Goal: Information Seeking & Learning: Learn about a topic

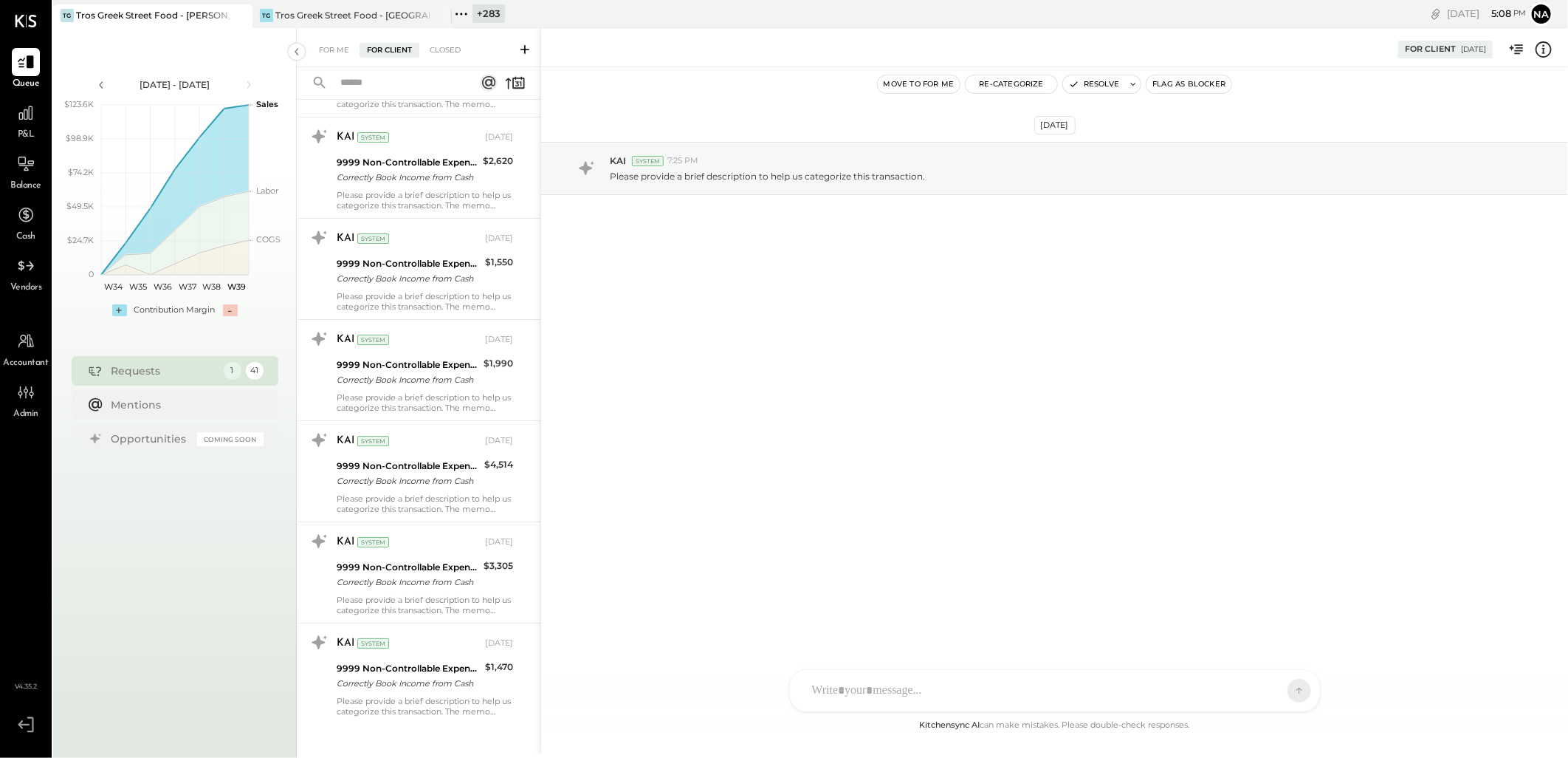
scroll to position [3331, 0]
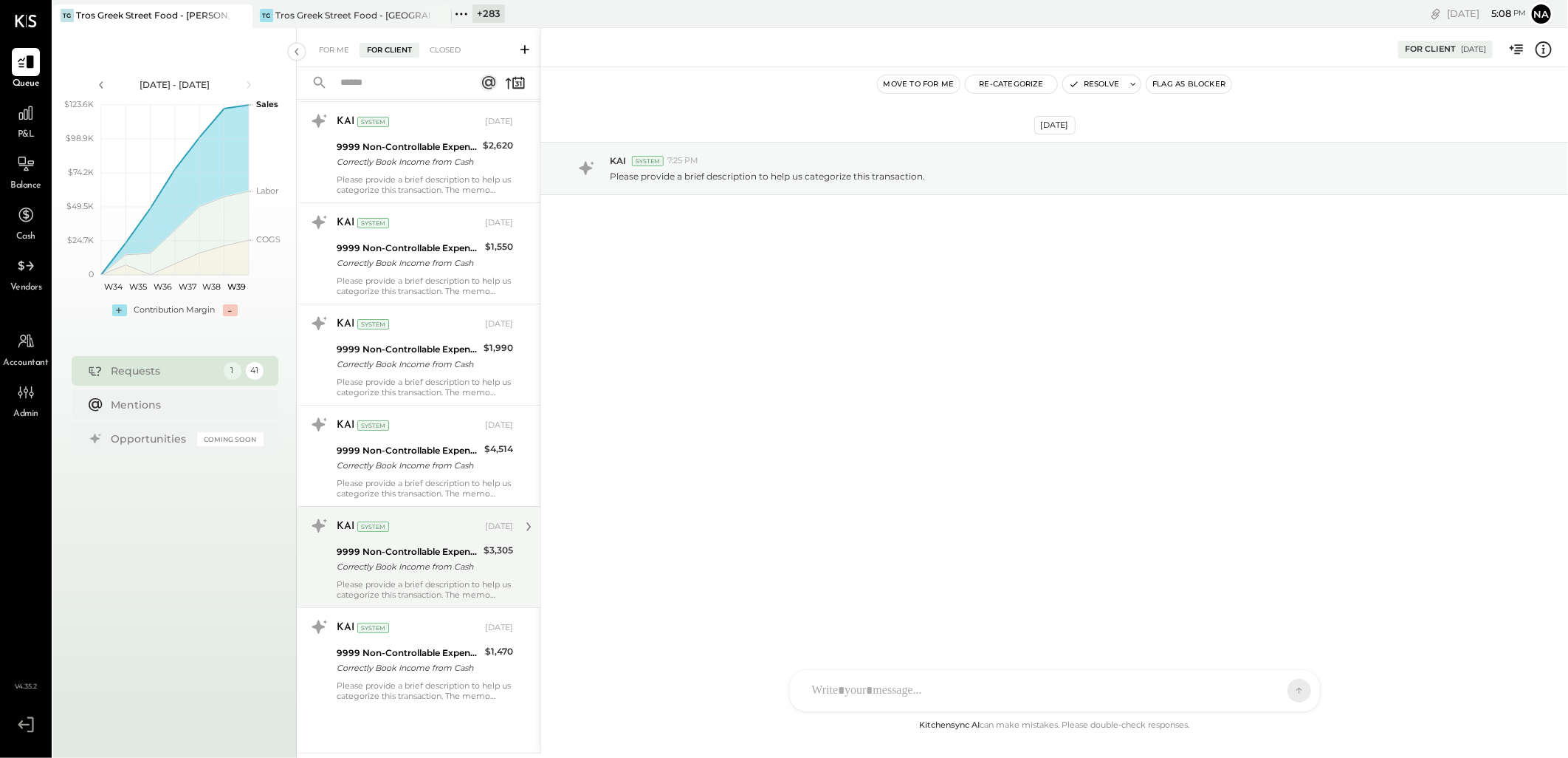
click at [426, 523] on div "KAI System" at bounding box center [409, 527] width 146 height 15
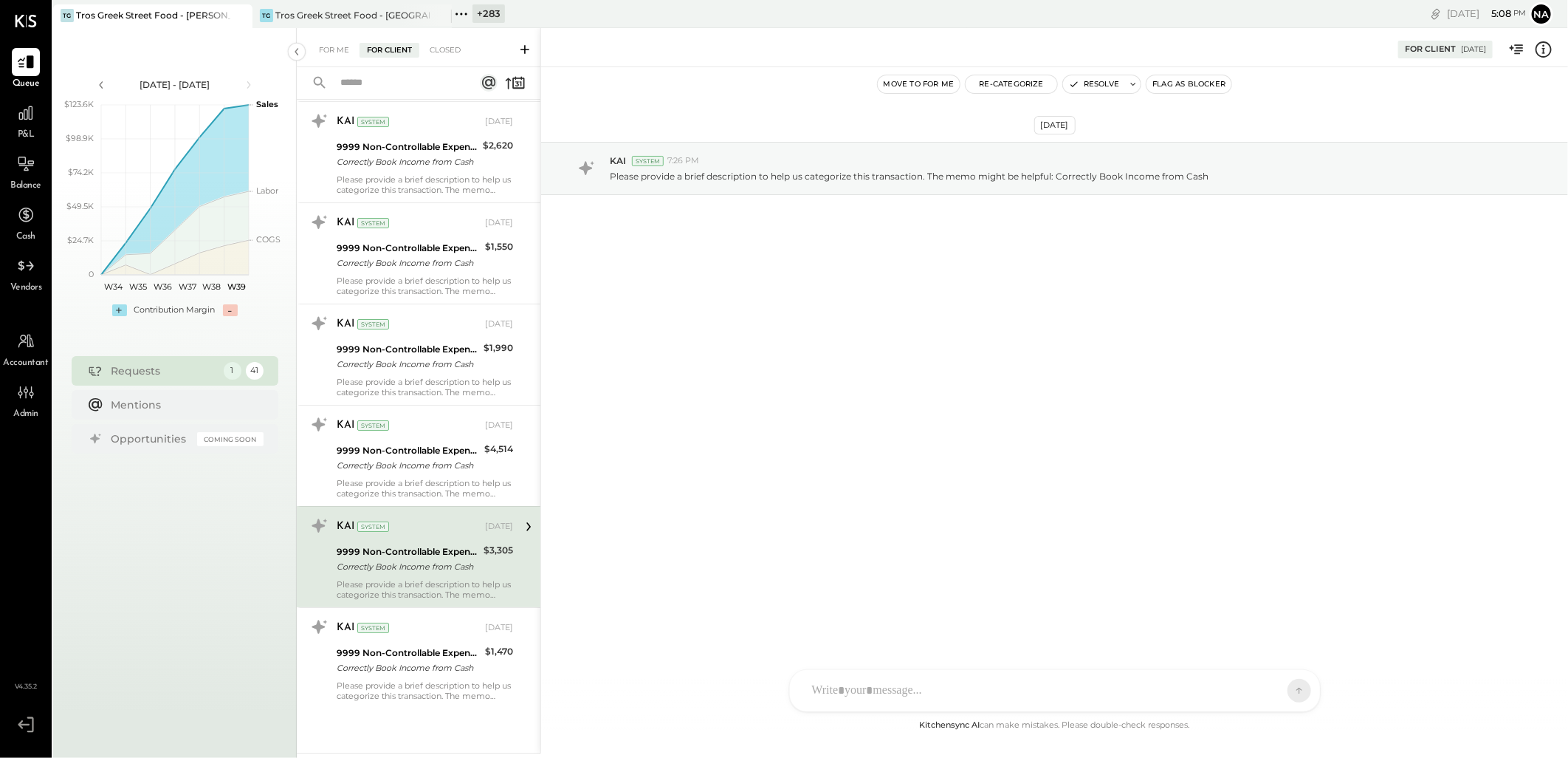
scroll to position [3310, 0]
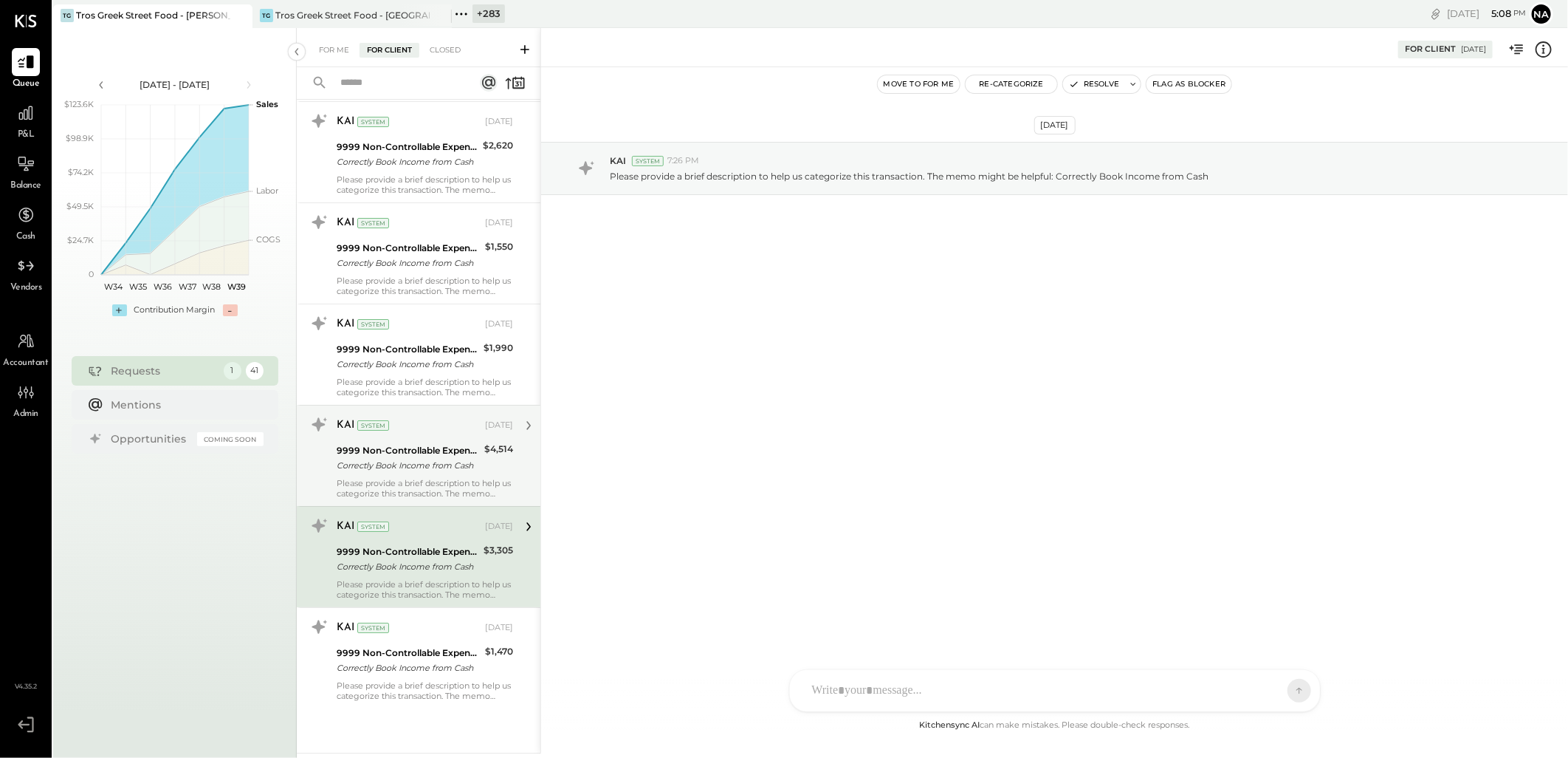
click at [421, 425] on div "KAI System" at bounding box center [409, 425] width 146 height 15
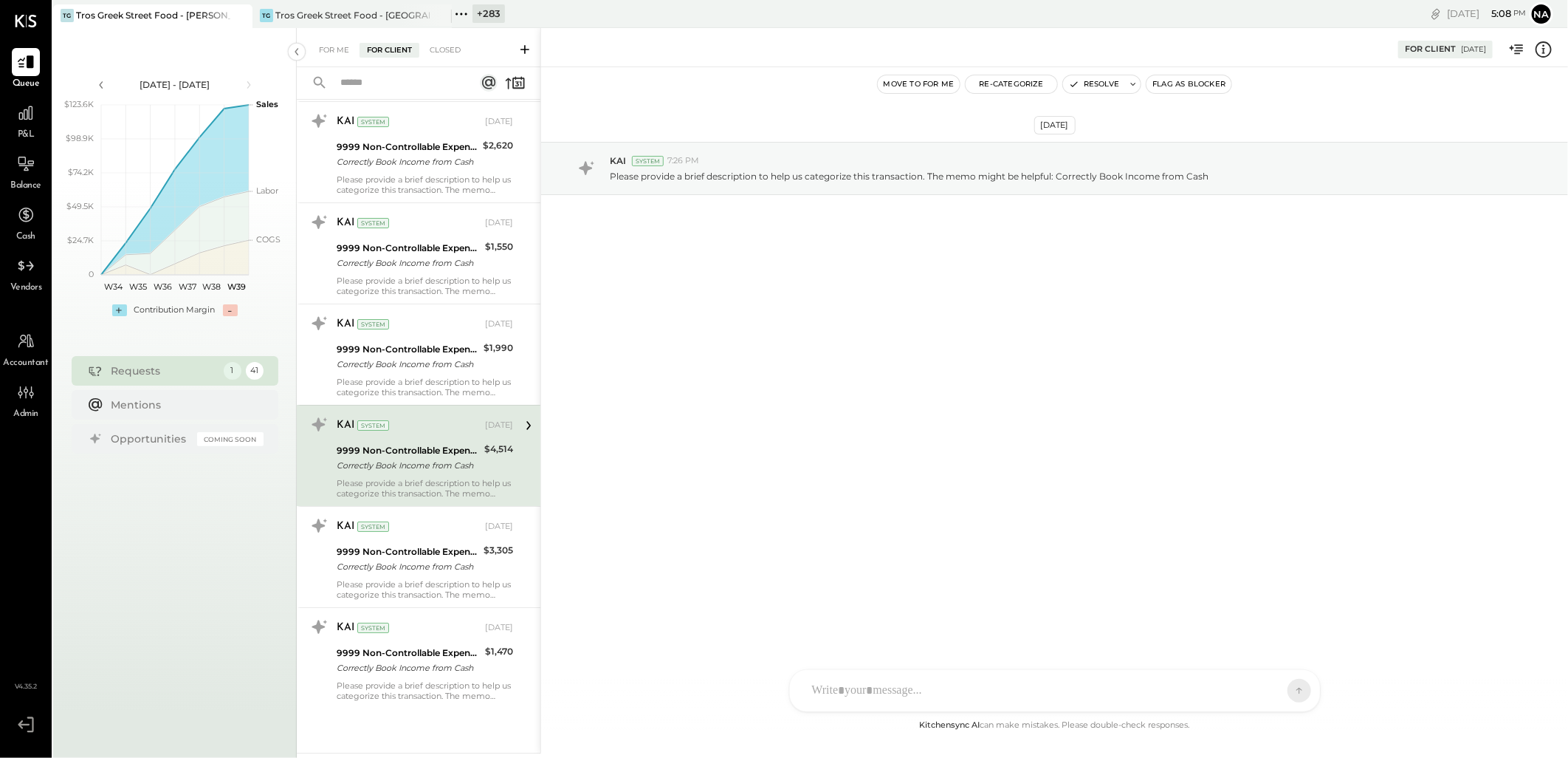
click at [421, 425] on div "KAI System" at bounding box center [409, 425] width 146 height 15
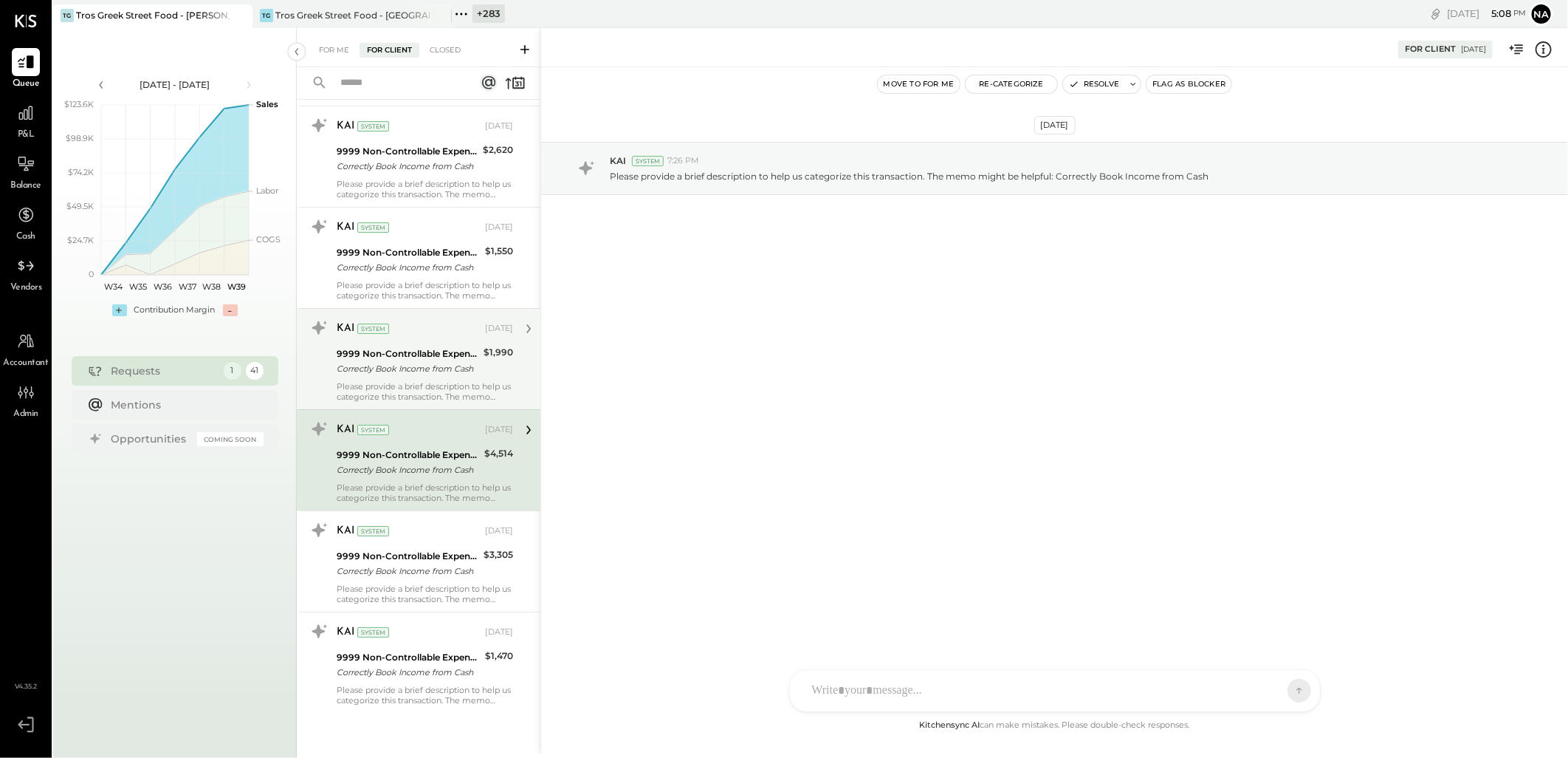
scroll to position [3309, 0]
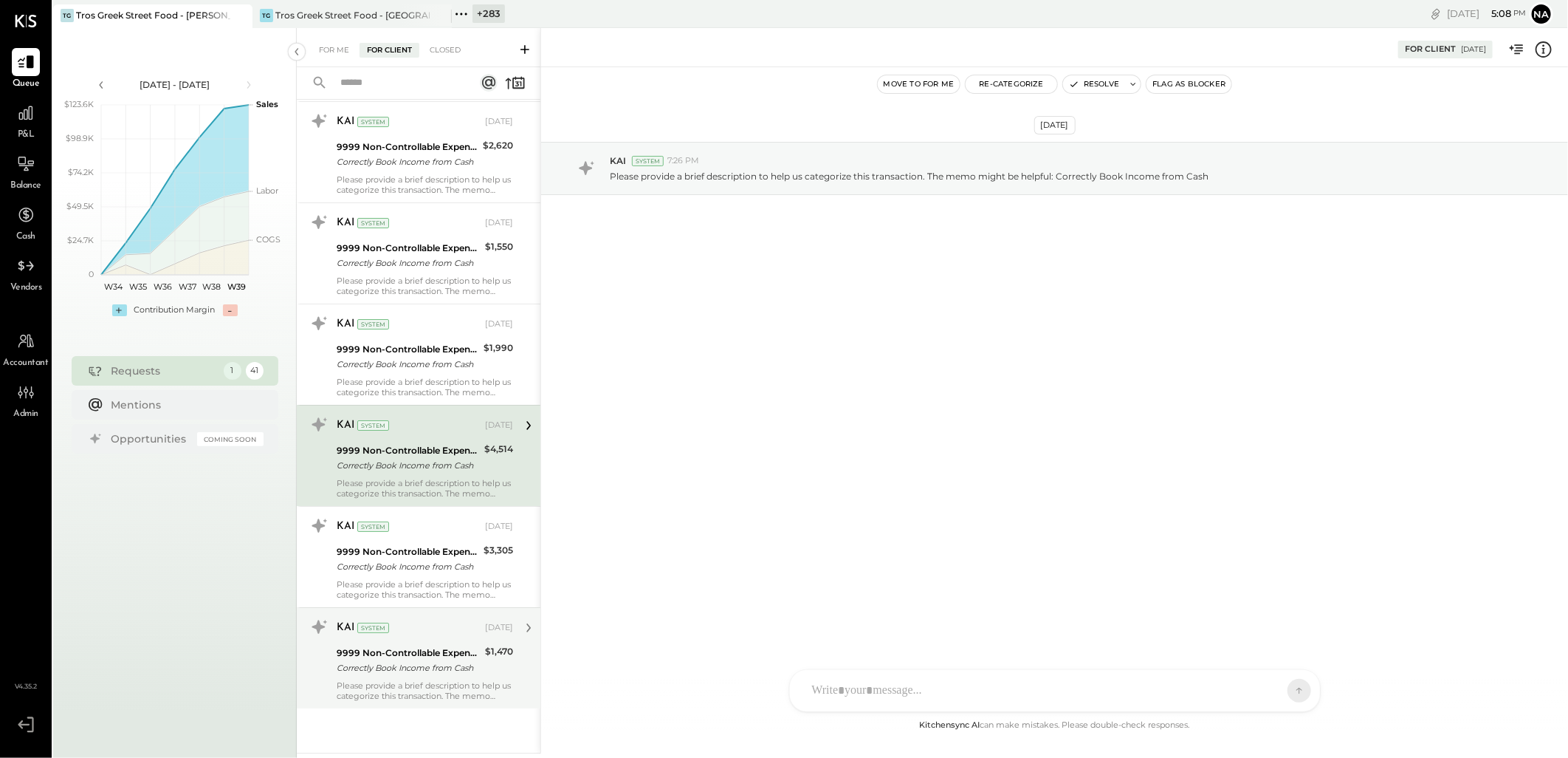
click at [443, 623] on div "KAI System" at bounding box center [409, 628] width 146 height 15
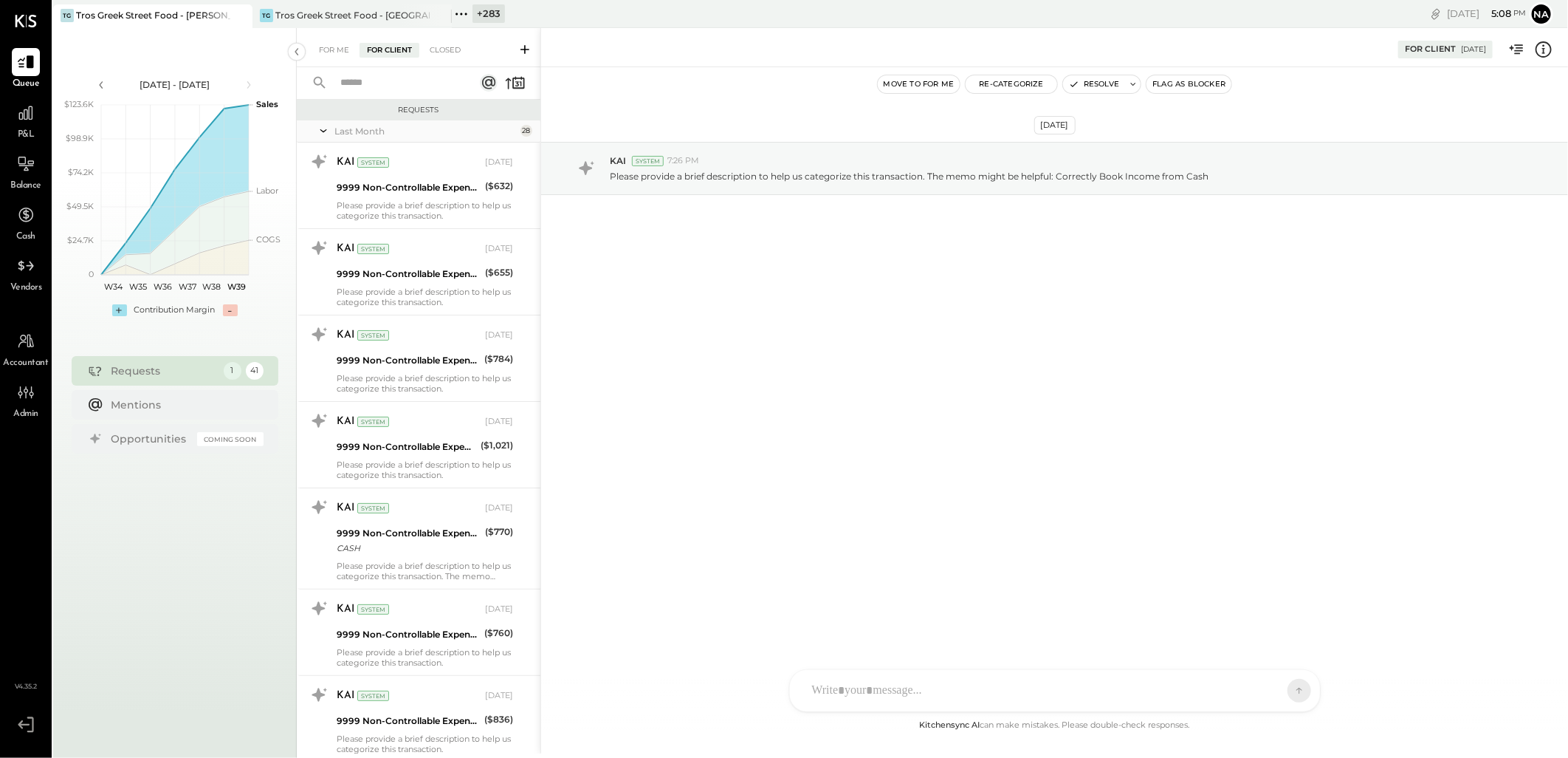
click at [365, 130] on div "Last Month" at bounding box center [425, 131] width 182 height 13
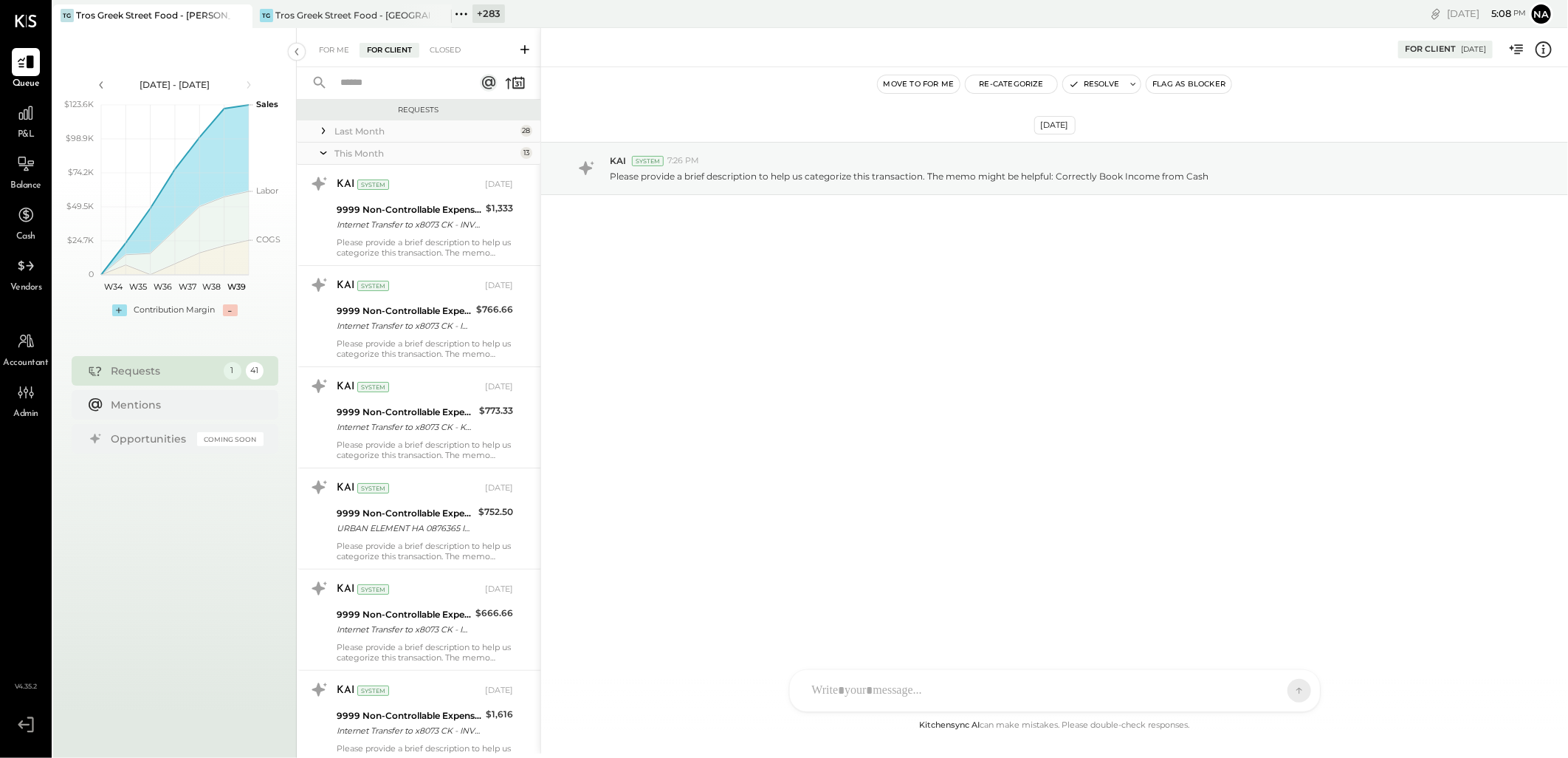
click at [352, 126] on div "Last Month" at bounding box center [425, 131] width 182 height 13
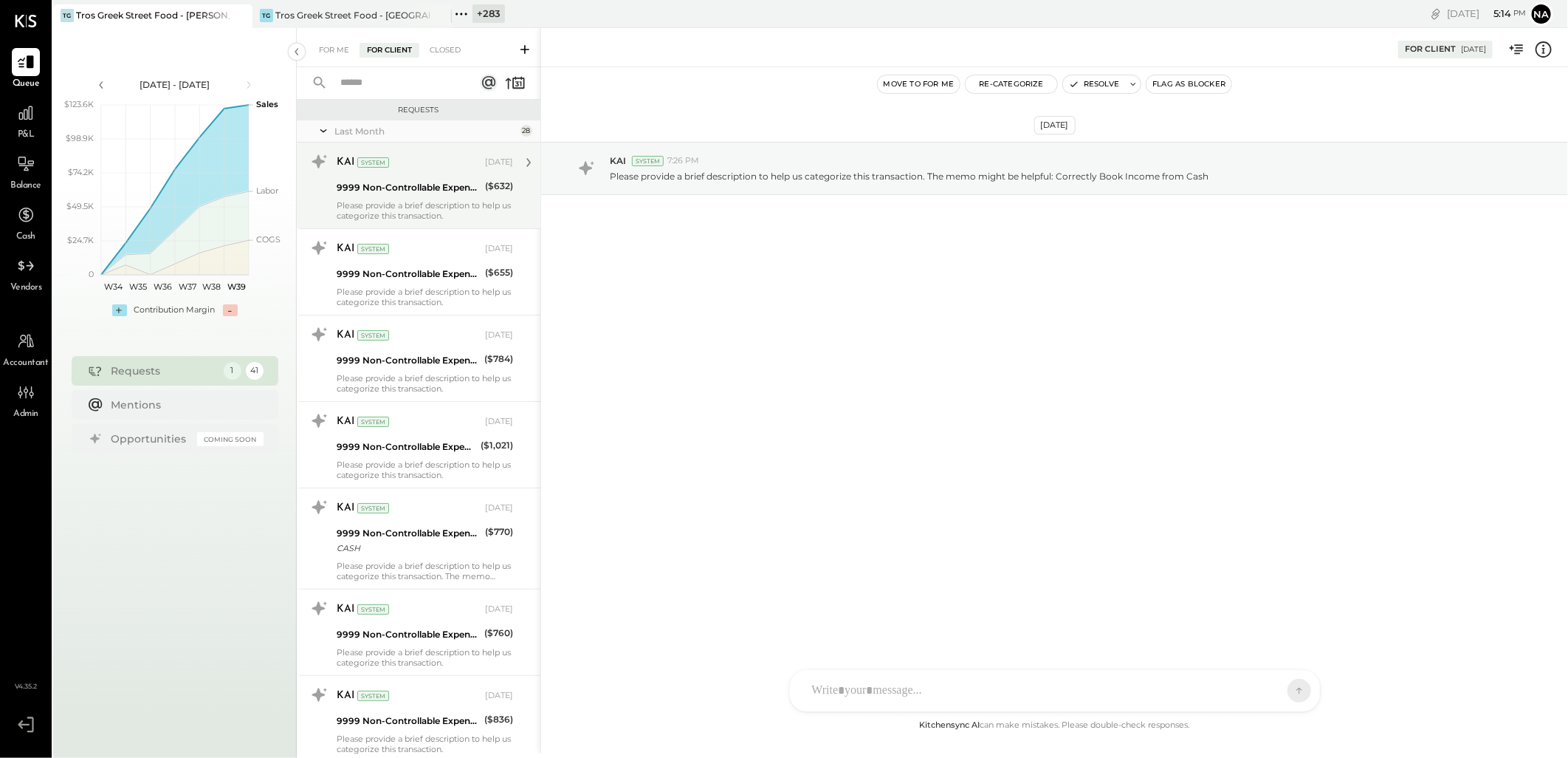
click at [440, 180] on div "9999 Non-Controllable Expenses:Other Income and Expenses:To Be Classified P&L" at bounding box center [409, 187] width 144 height 15
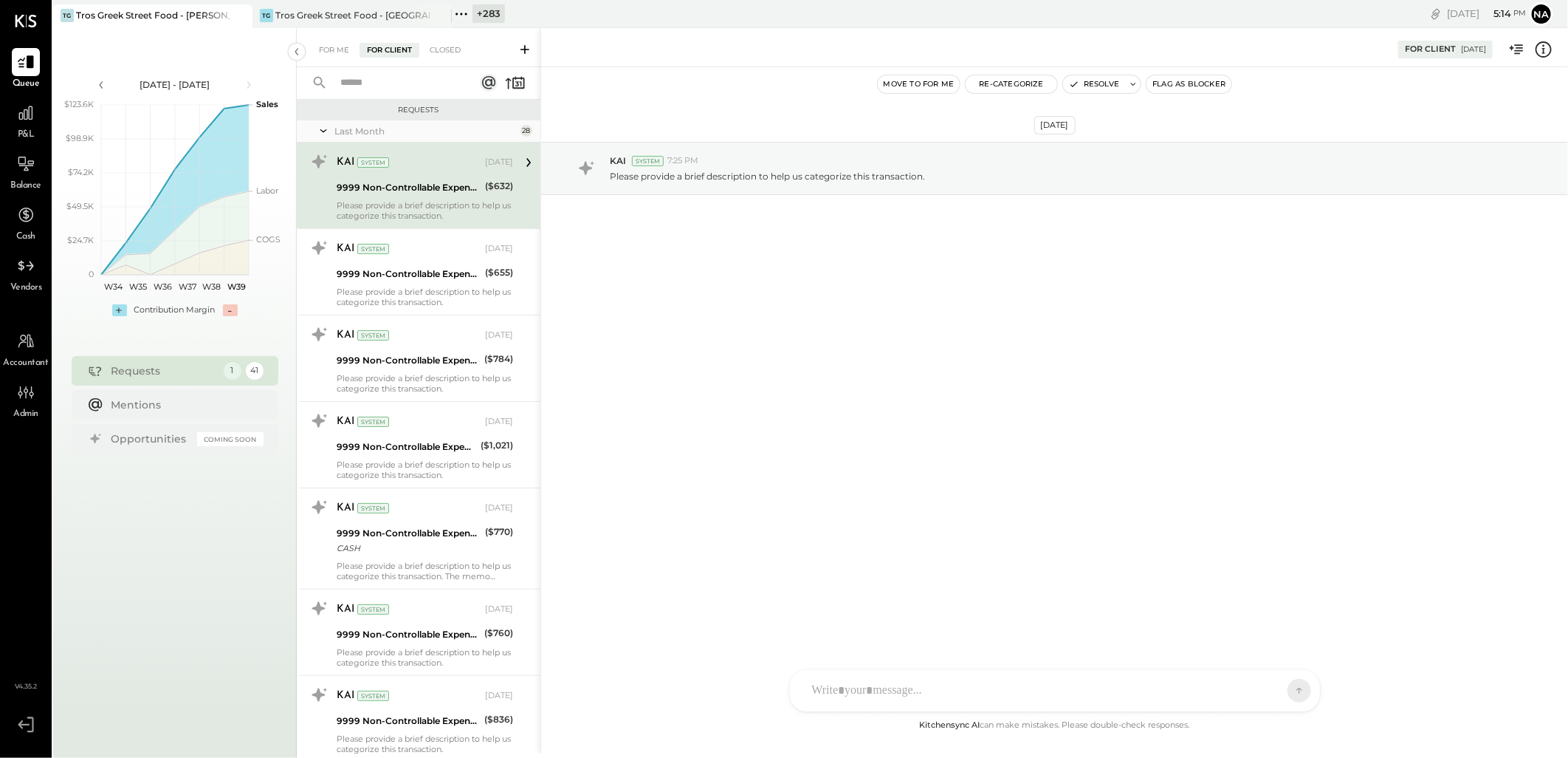
click at [439, 186] on div "9999 Non-Controllable Expenses:Other Income and Expenses:To Be Classified P&L" at bounding box center [409, 187] width 144 height 15
drag, startPoint x: 439, startPoint y: 186, endPoint x: 853, endPoint y: 197, distance: 414.1
click at [853, 197] on div "[DATE] KAI System 7:25 PM Please provide a brief description to help us categor…" at bounding box center [1054, 204] width 1027 height 201
click at [852, 169] on div "Please provide a brief description to help us categorize this transaction." at bounding box center [1083, 175] width 946 height 16
drag, startPoint x: 379, startPoint y: 144, endPoint x: 382, endPoint y: 172, distance: 28.2
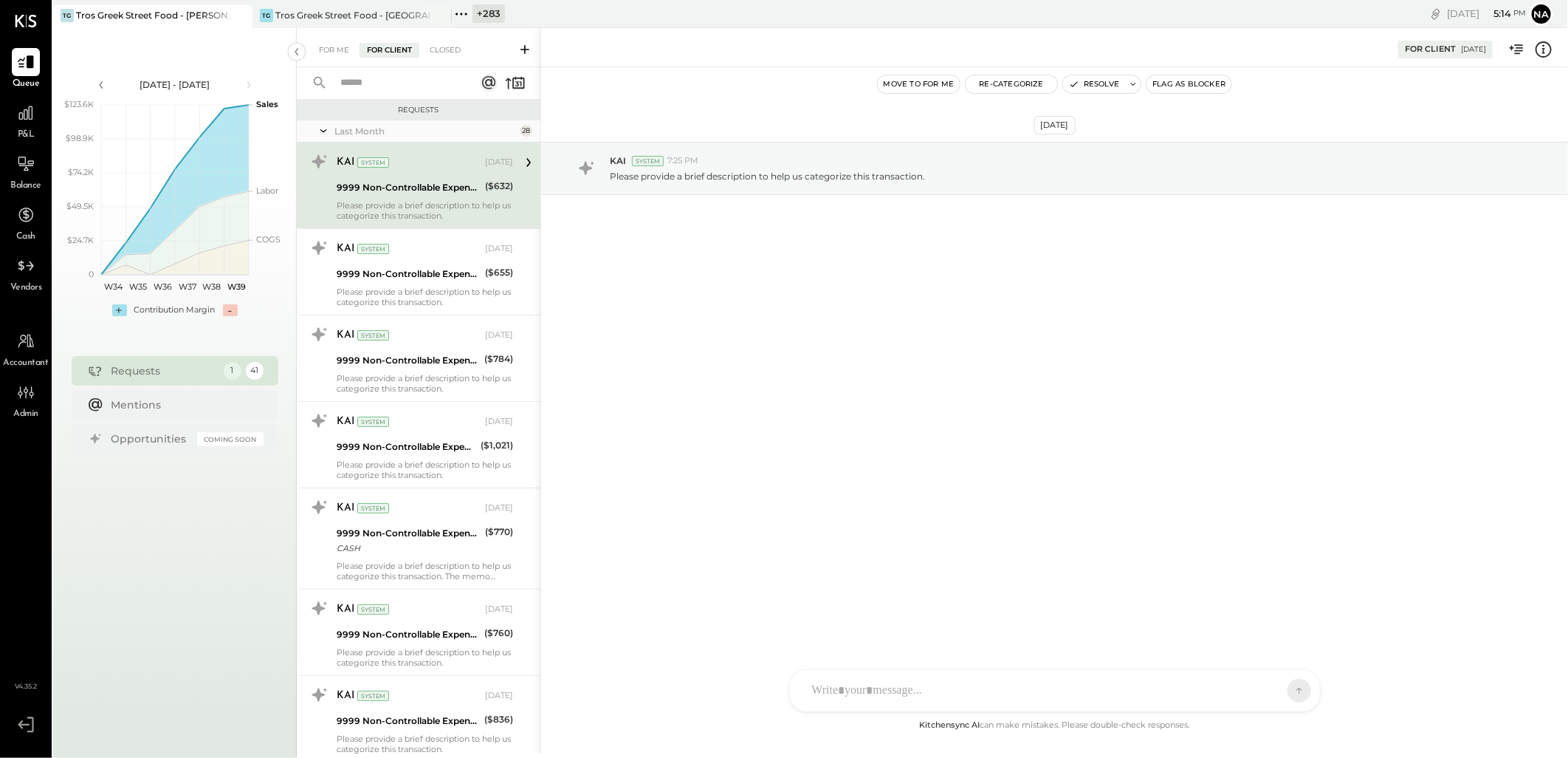
click at [379, 151] on div "KAI System [DATE] 9999 Non-Controllable Expenses:Other Income and Expenses:To B…" at bounding box center [419, 185] width 244 height 85
click at [337, 51] on div "For Me" at bounding box center [334, 51] width 45 height 15
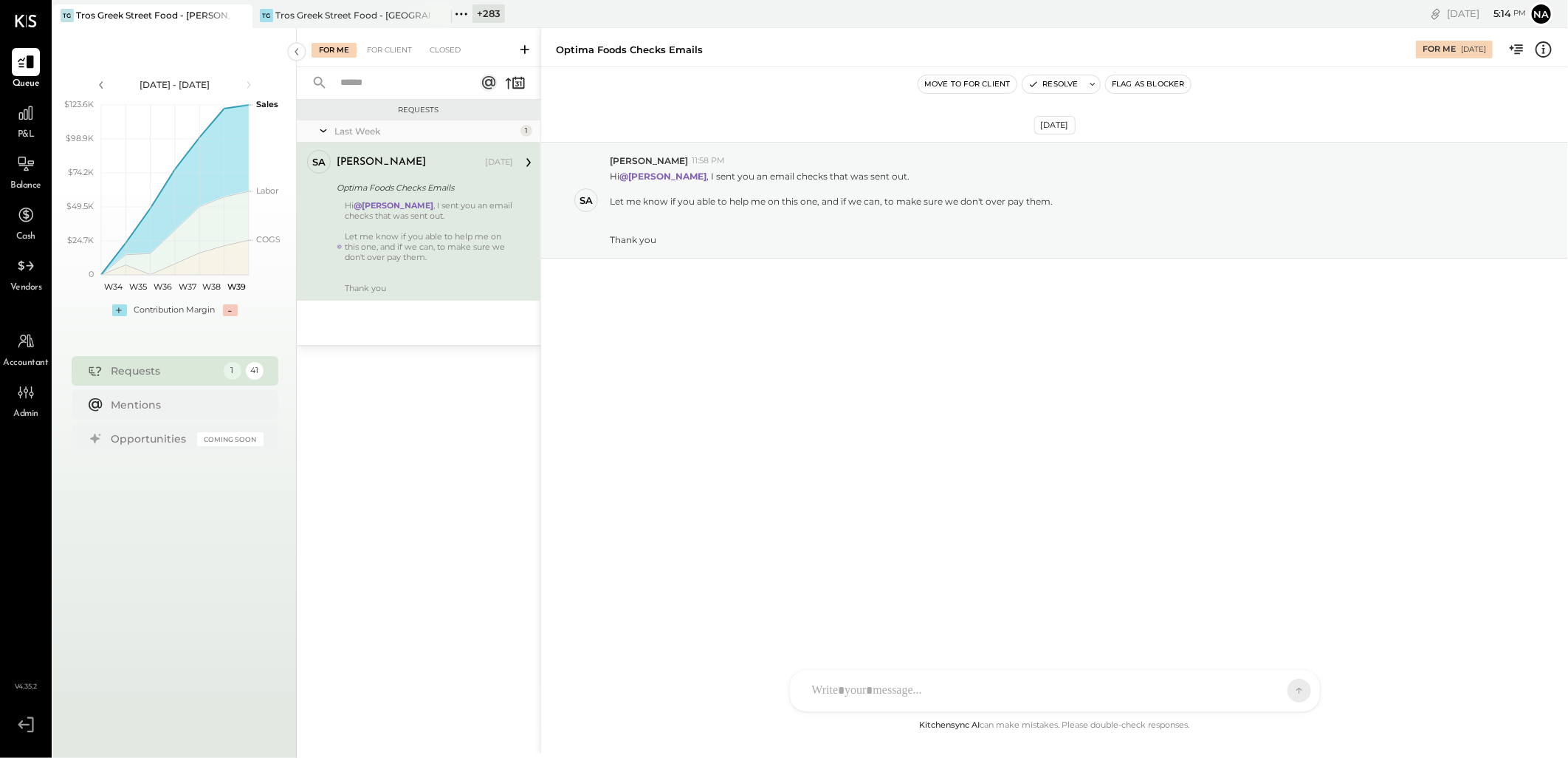
click at [845, 389] on div "[DATE] SA [PERSON_NAME] 11:58 PM Hi @[PERSON_NAME] , I sent you an email checks…" at bounding box center [1054, 392] width 1027 height 650
click at [1071, 85] on button "Resolve" at bounding box center [1053, 84] width 62 height 18
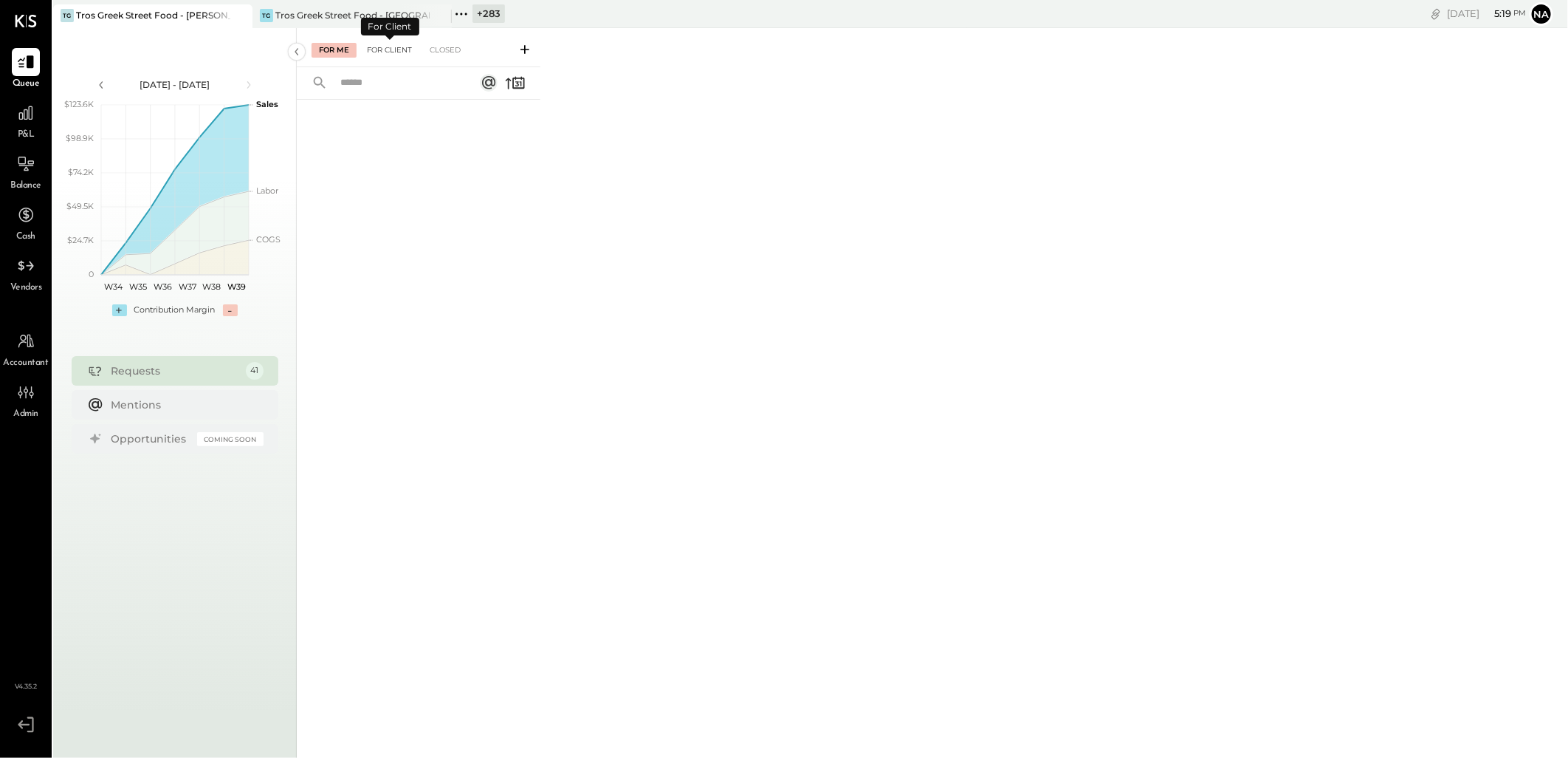
click at [377, 45] on div "For Client" at bounding box center [389, 51] width 59 height 15
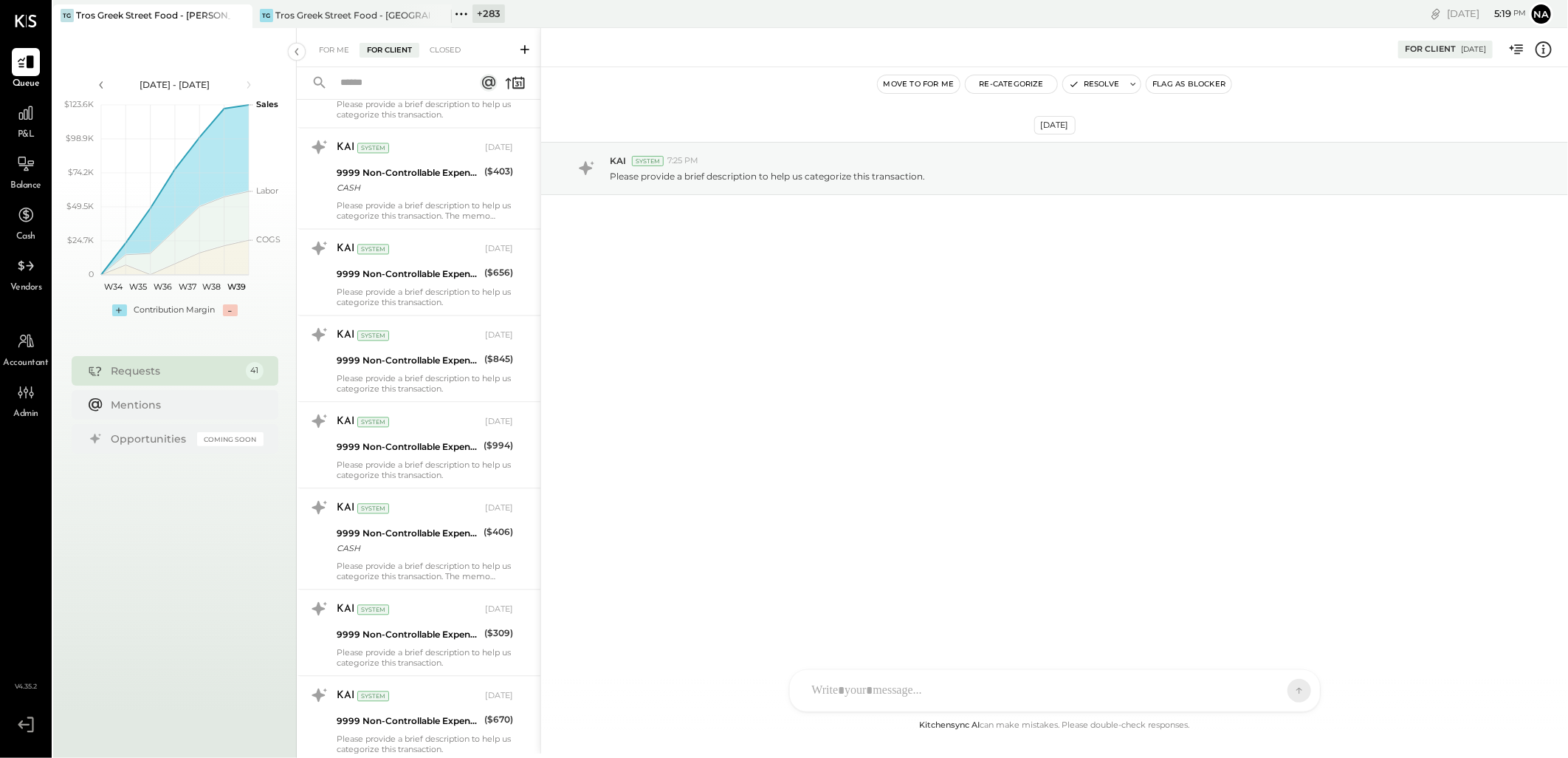
scroll to position [1887, 0]
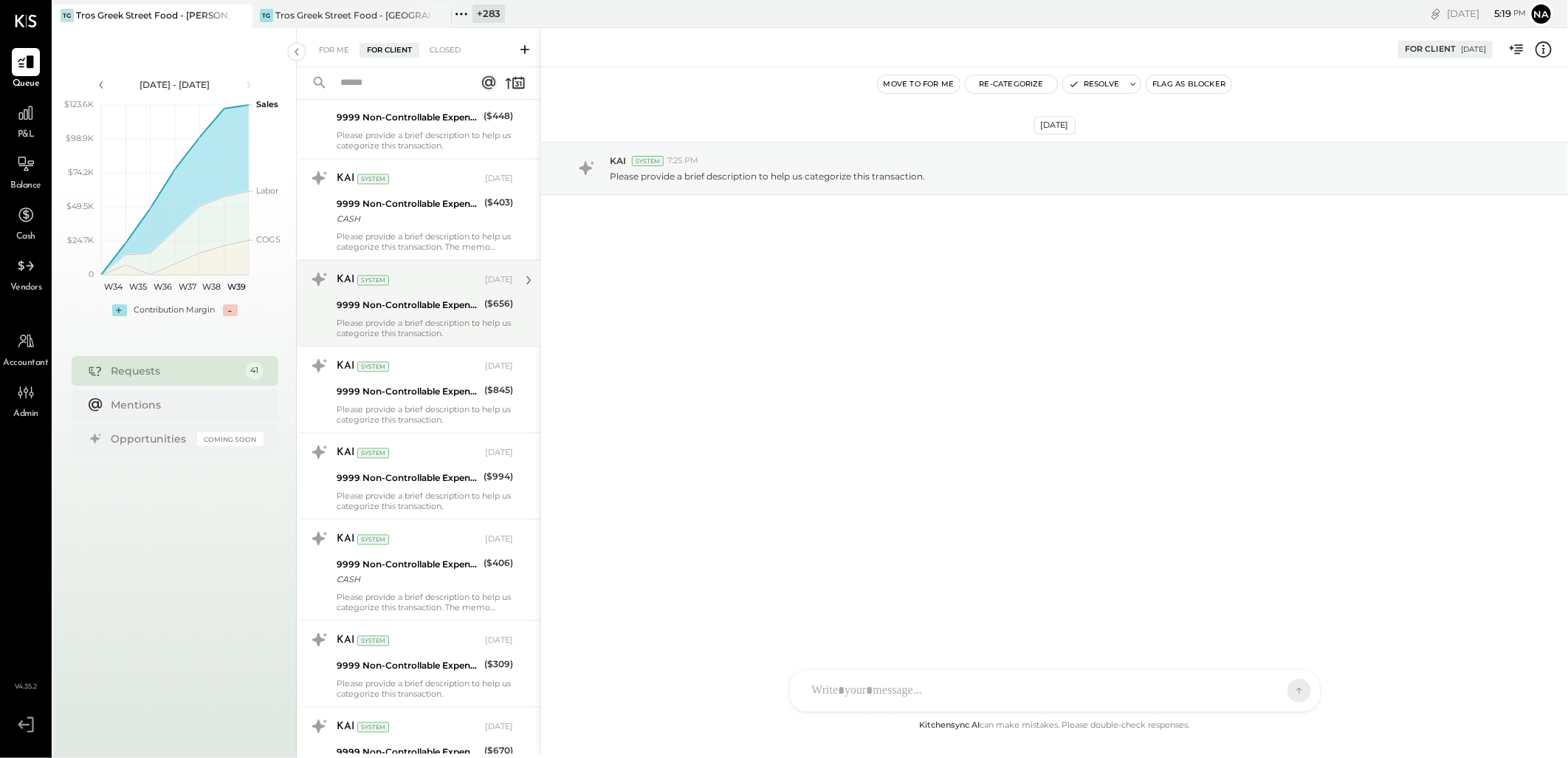
click at [501, 300] on div "($656)" at bounding box center [498, 304] width 29 height 15
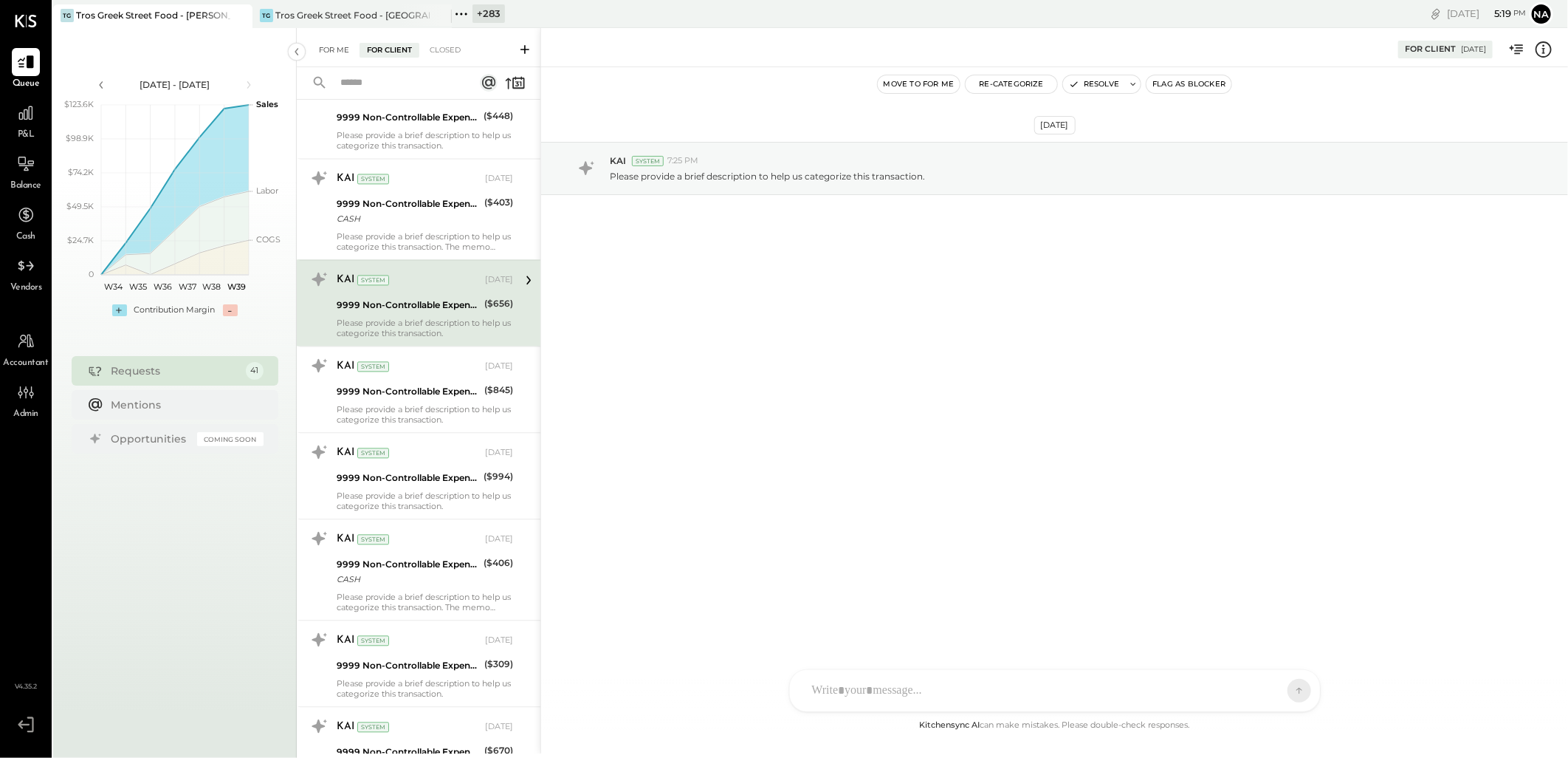
click at [330, 53] on div "For Me" at bounding box center [334, 51] width 45 height 15
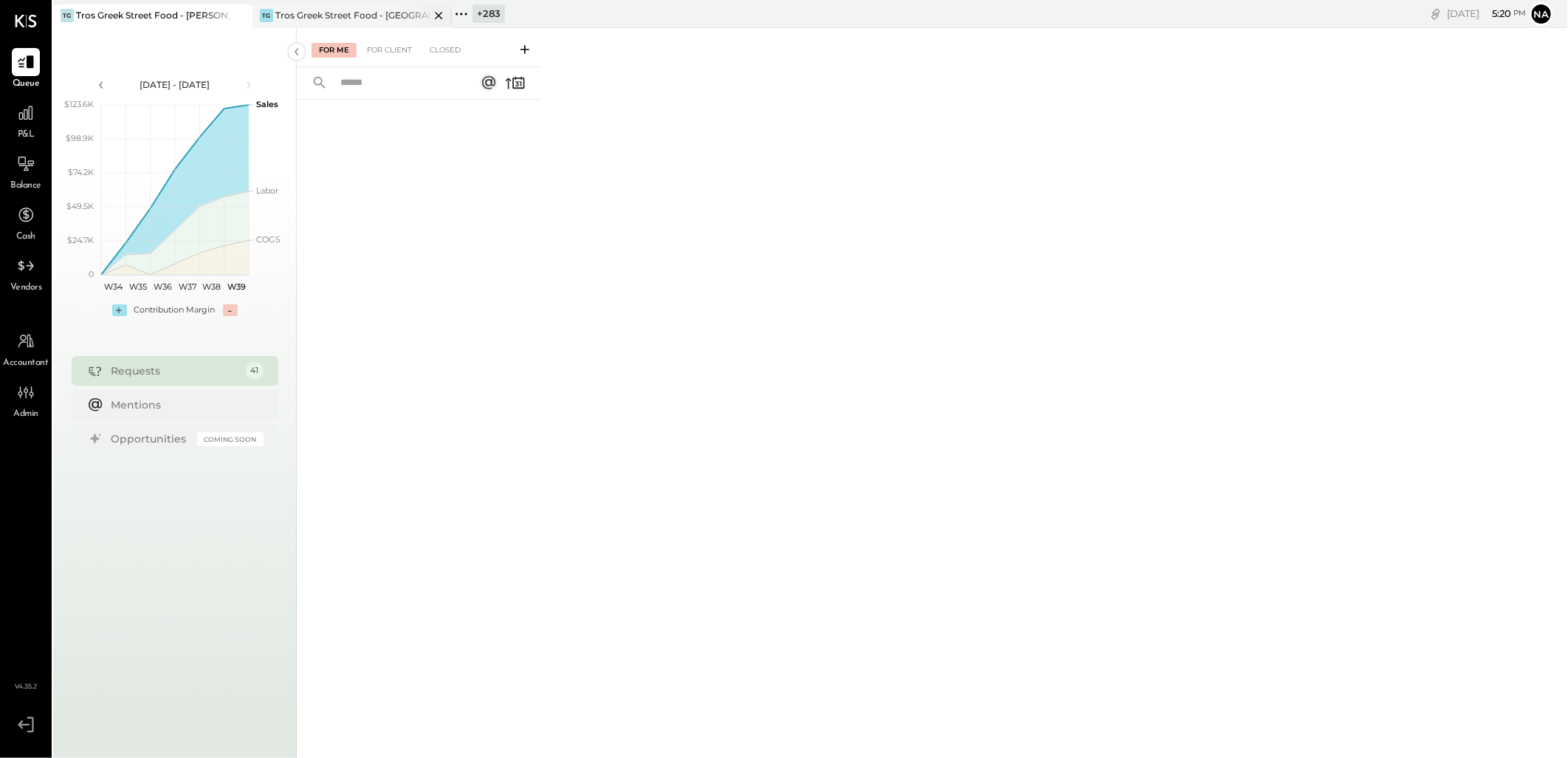
click at [299, 11] on div "Tros Greek Street Food - [GEOGRAPHIC_DATA]" at bounding box center [353, 15] width 154 height 13
click at [392, 51] on div "For Client" at bounding box center [389, 51] width 59 height 15
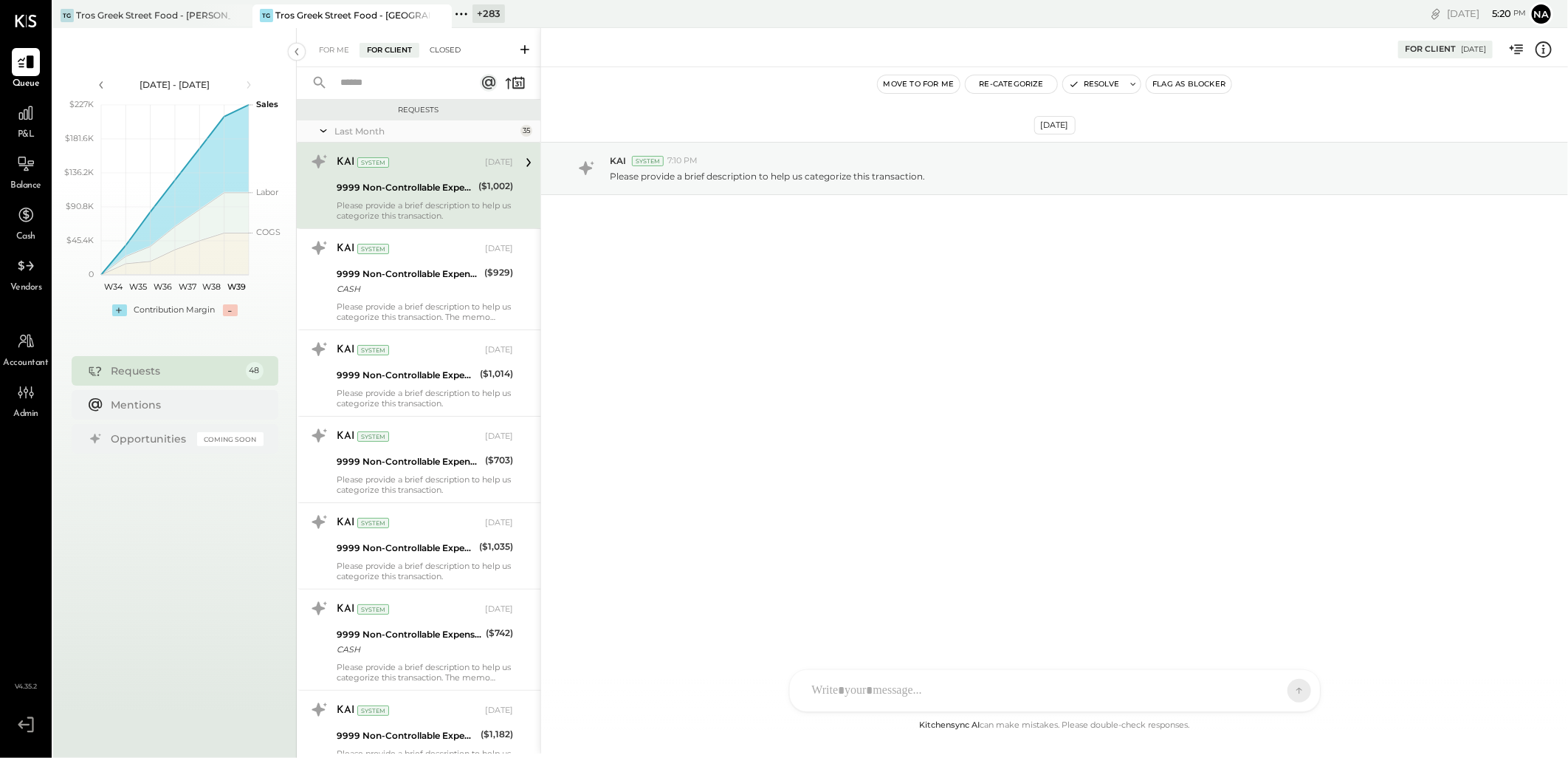
click at [437, 47] on div "Closed" at bounding box center [445, 51] width 46 height 15
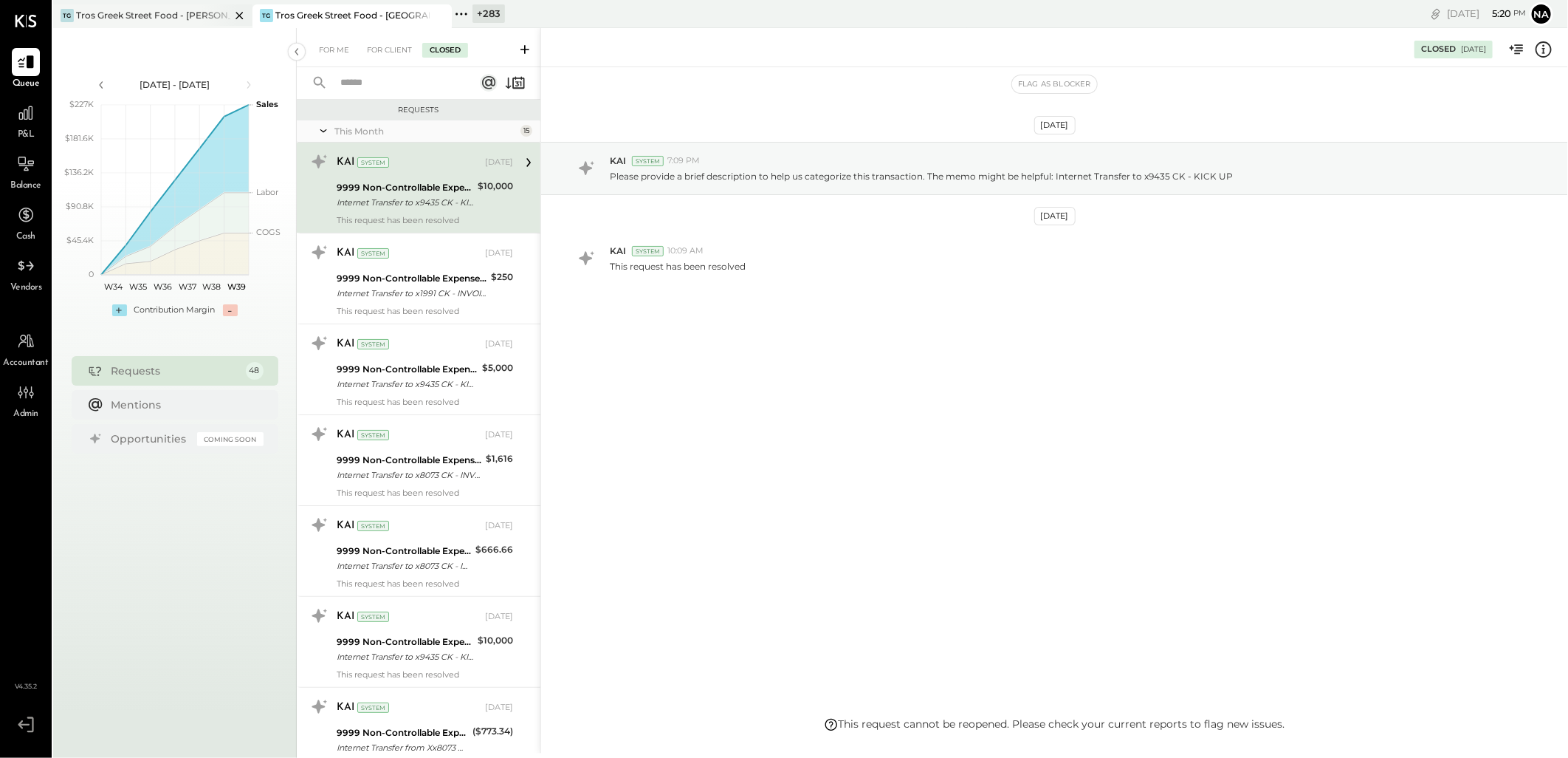
click at [214, 10] on div at bounding box center [227, 15] width 52 height 22
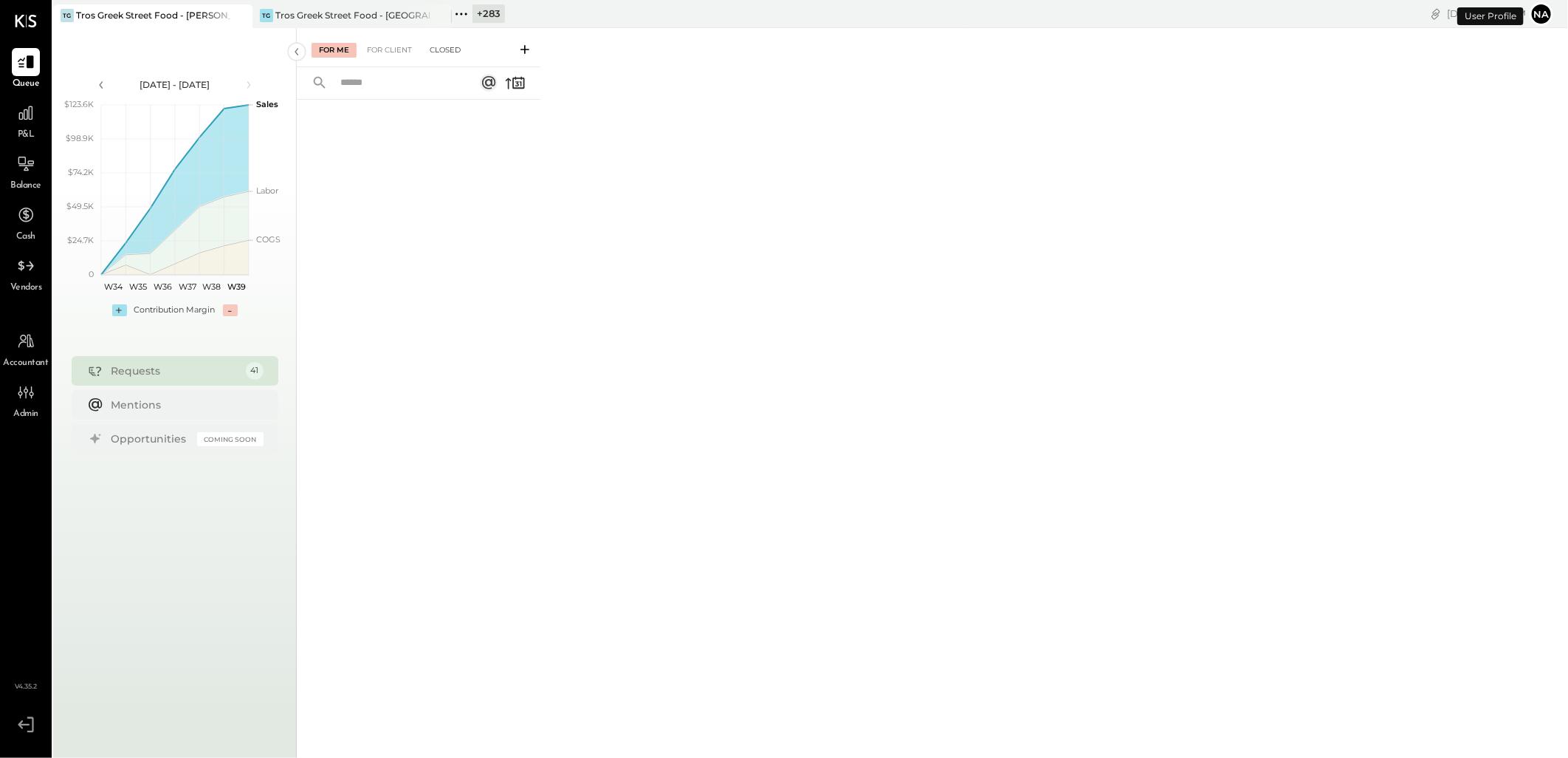
click at [443, 52] on div "Closed" at bounding box center [445, 51] width 46 height 15
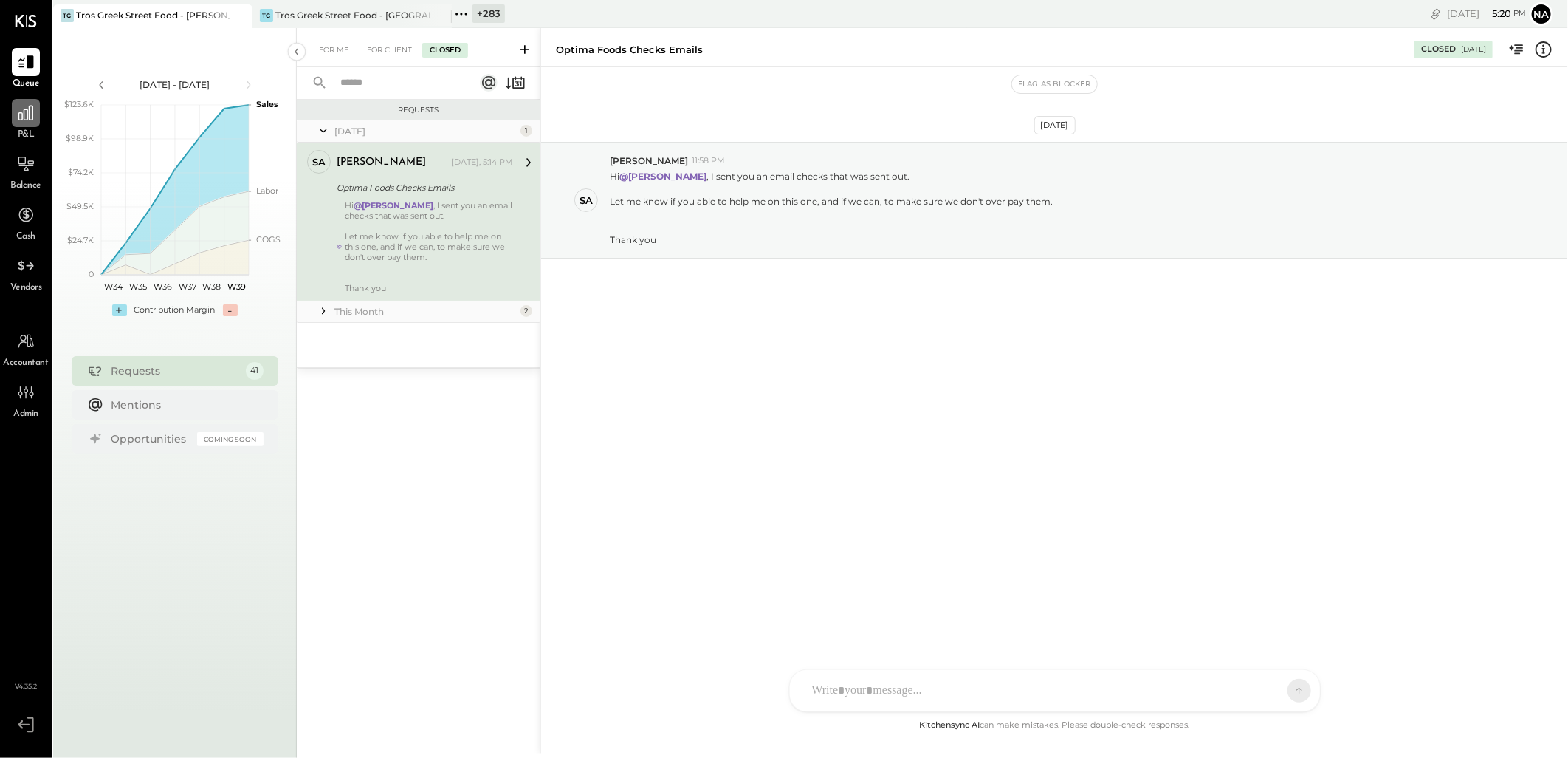
click at [20, 113] on icon at bounding box center [26, 113] width 15 height 15
